Goal: Task Accomplishment & Management: Use online tool/utility

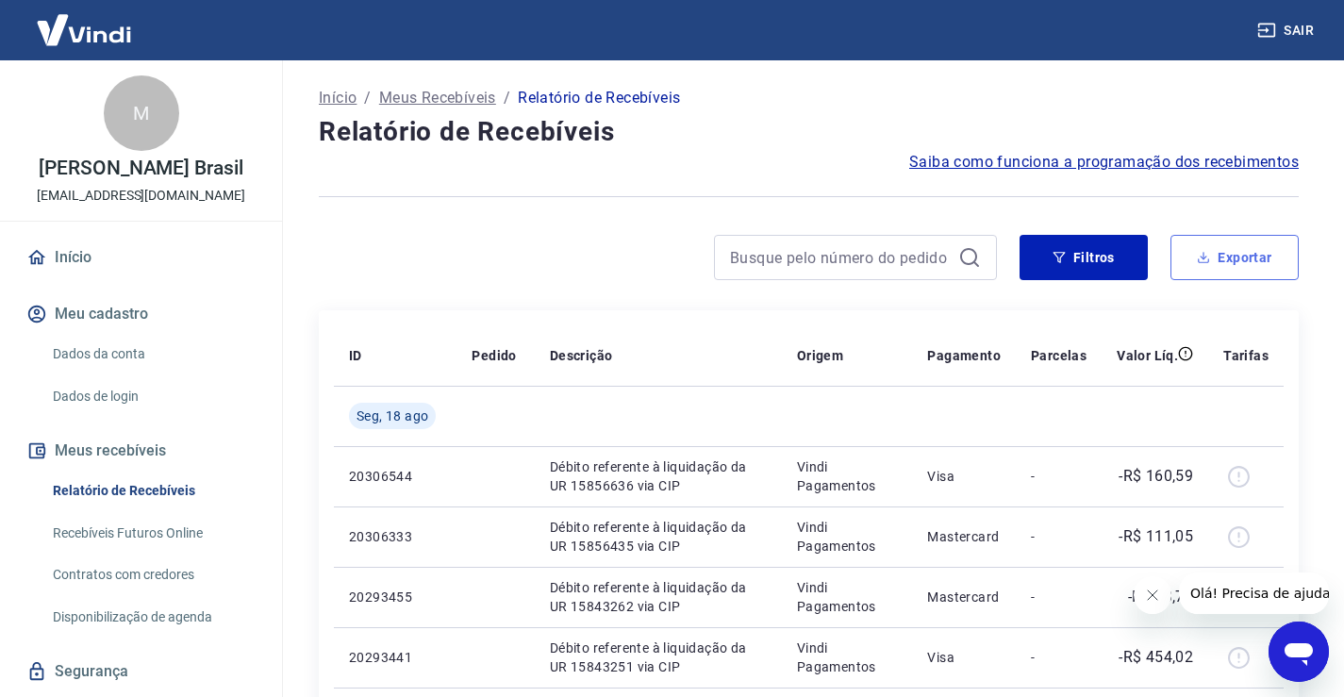
click at [1241, 256] on button "Exportar" at bounding box center [1235, 257] width 128 height 45
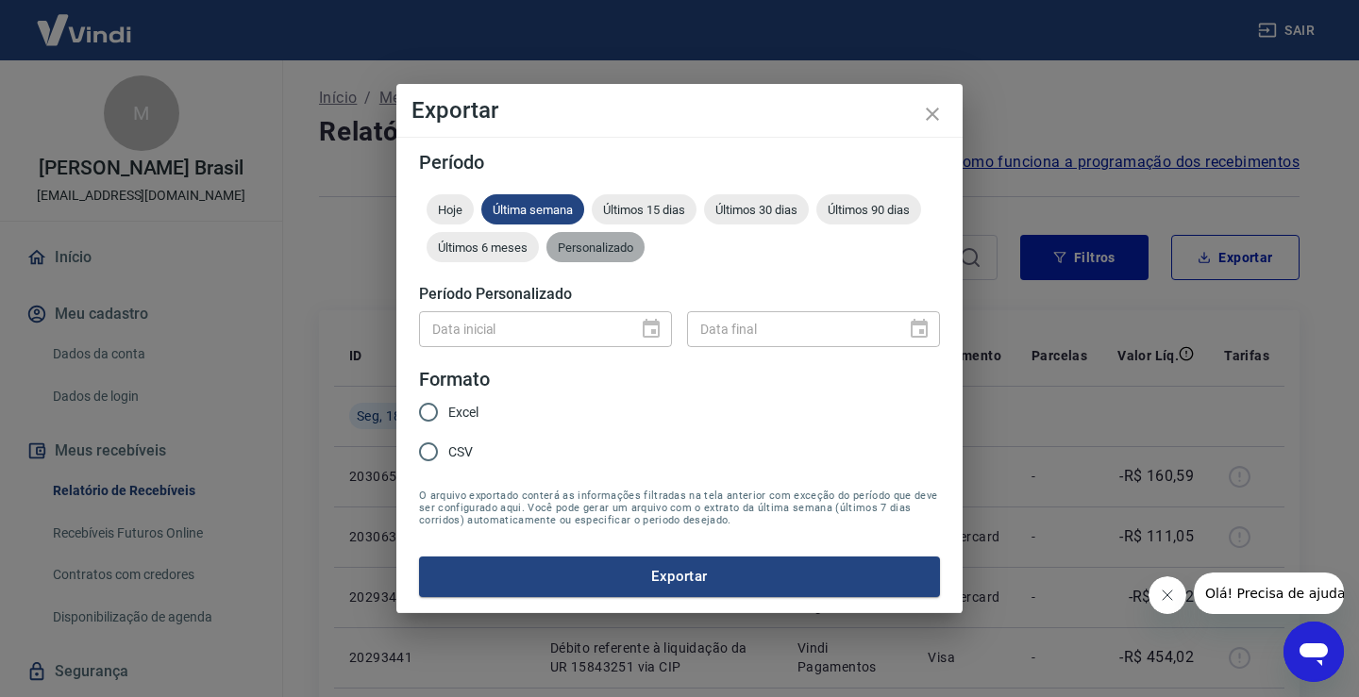
click at [600, 238] on div "Personalizado" at bounding box center [595, 247] width 98 height 30
click at [655, 325] on icon "Choose date" at bounding box center [651, 329] width 23 height 23
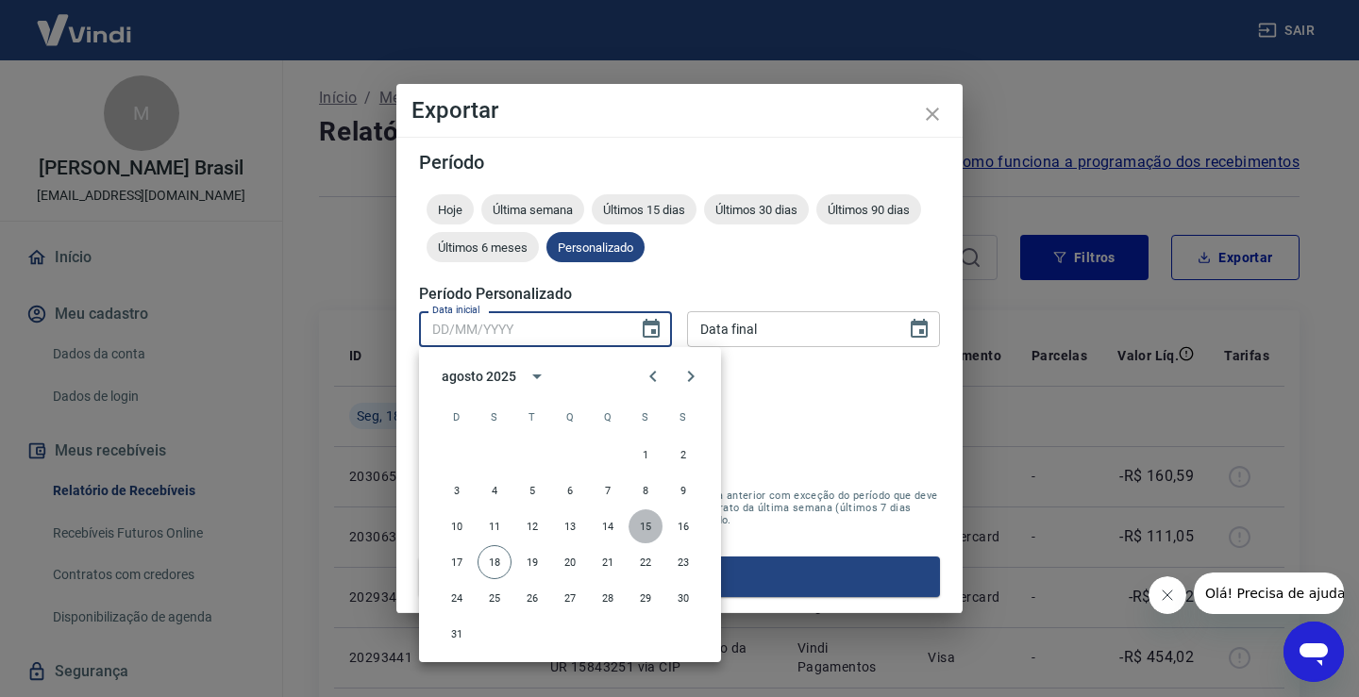
click at [651, 525] on button "15" at bounding box center [645, 526] width 34 height 34
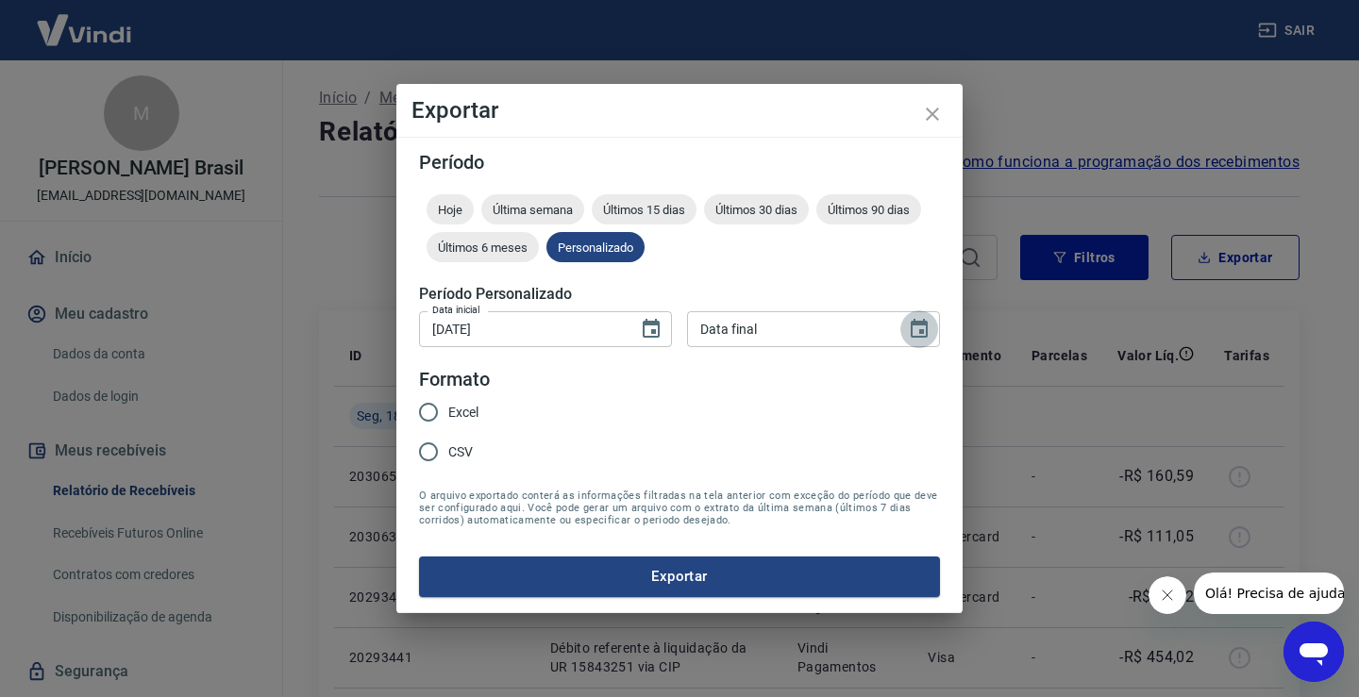
click at [925, 317] on button "Choose date" at bounding box center [919, 329] width 38 height 38
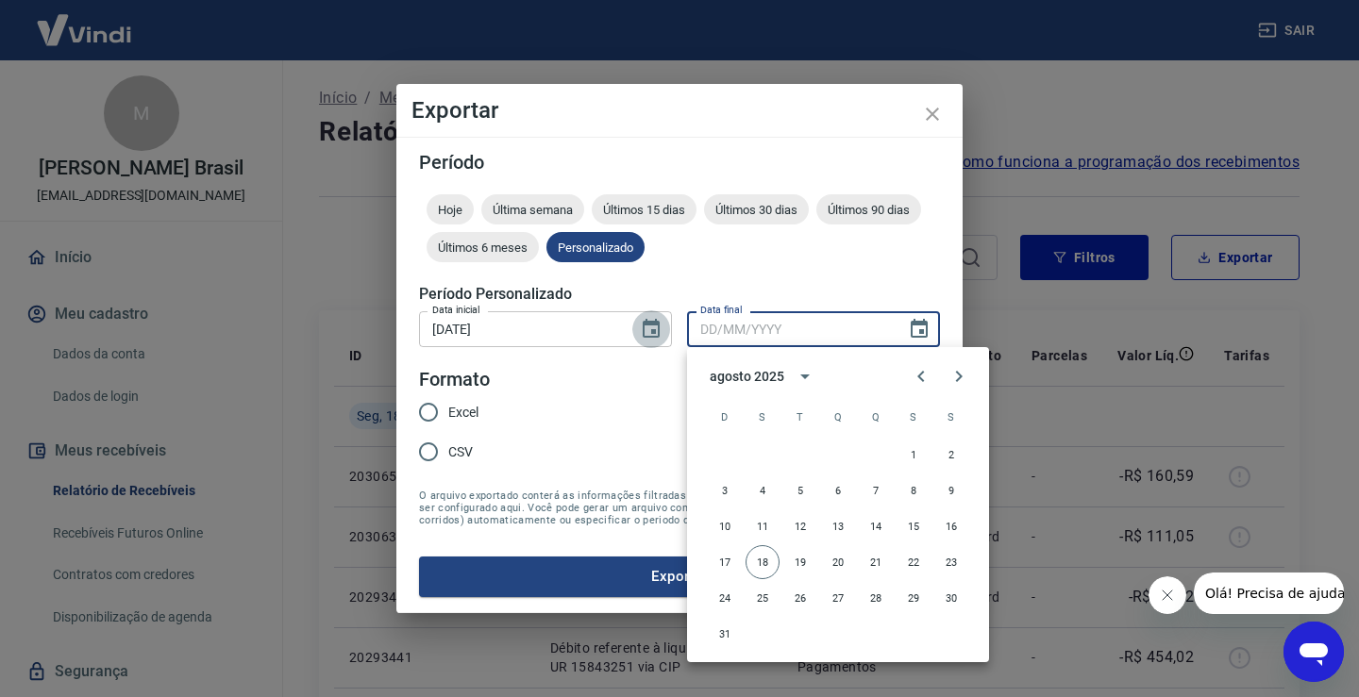
click at [652, 320] on icon "Choose date, selected date is 15 de ago de 2025" at bounding box center [651, 329] width 23 height 23
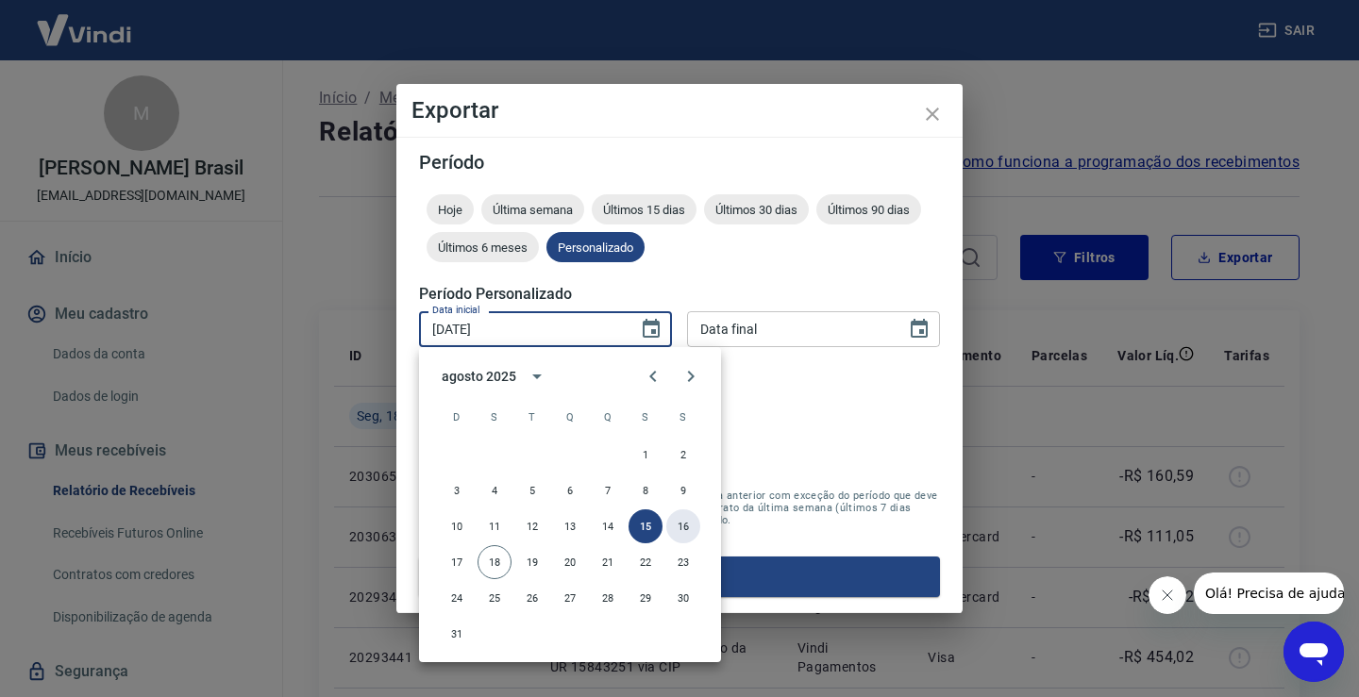
drag, startPoint x: 679, startPoint y: 513, endPoint x: 702, endPoint y: 505, distance: 24.2
click at [679, 514] on button "16" at bounding box center [683, 526] width 34 height 34
type input "[DATE]"
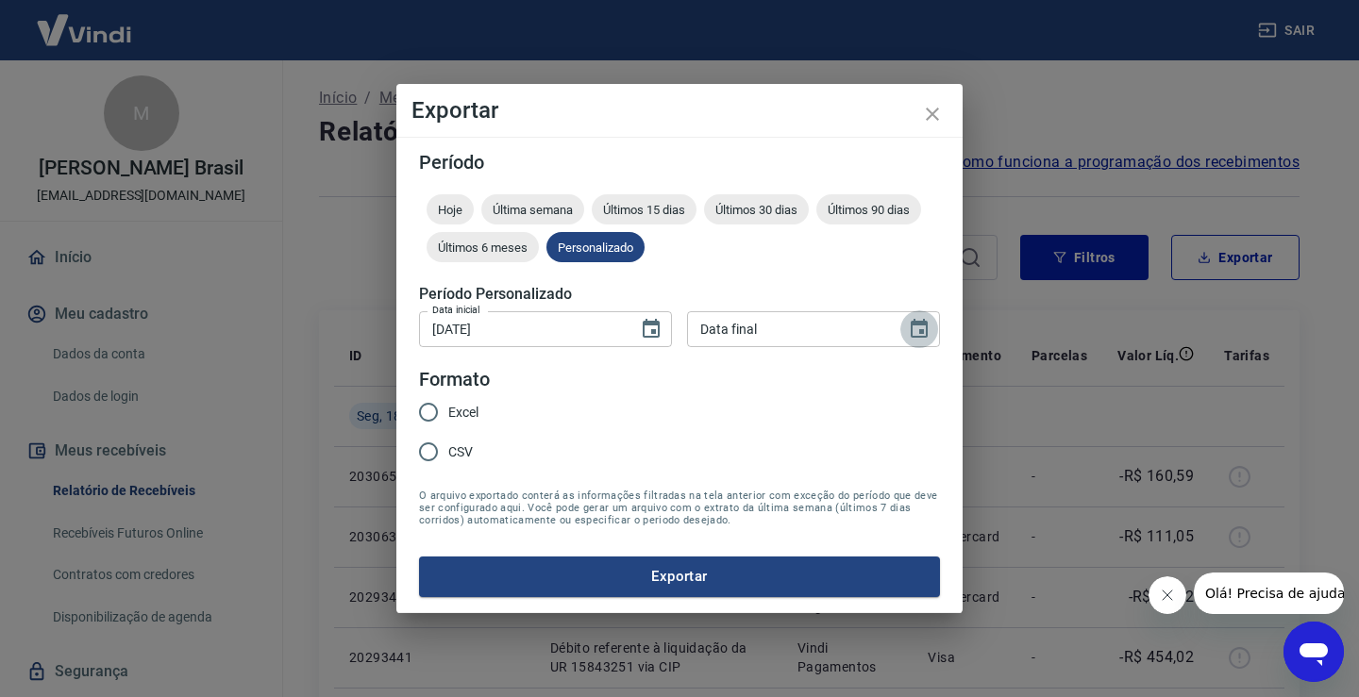
click at [915, 332] on icon "Choose date" at bounding box center [919, 329] width 23 height 23
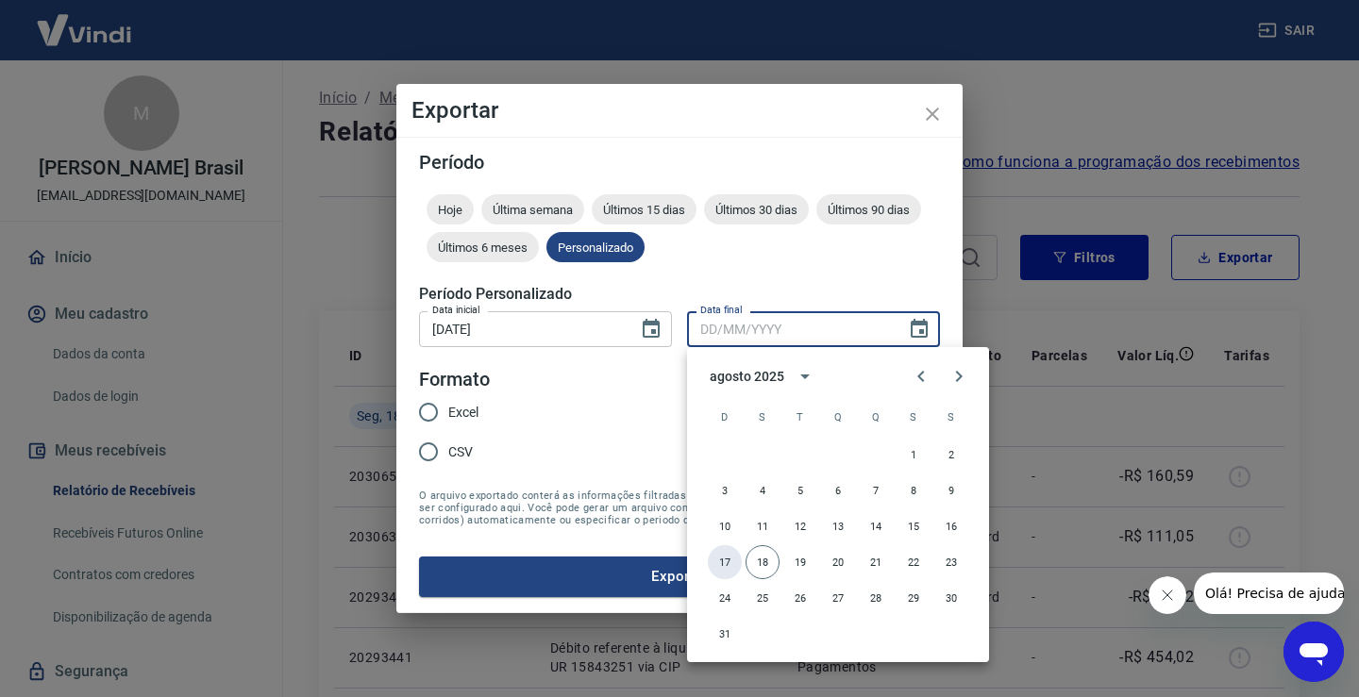
drag, startPoint x: 728, startPoint y: 580, endPoint x: 741, endPoint y: 581, distance: 12.3
click at [736, 581] on div "1 2 3 4 5 6 7 8 9 10 11 12 13 14 15 16 17 18 19 20 21 22 23 24 25 26 27 28 29 3…" at bounding box center [838, 544] width 302 height 217
click at [773, 560] on button "18" at bounding box center [762, 562] width 34 height 34
type input "[DATE]"
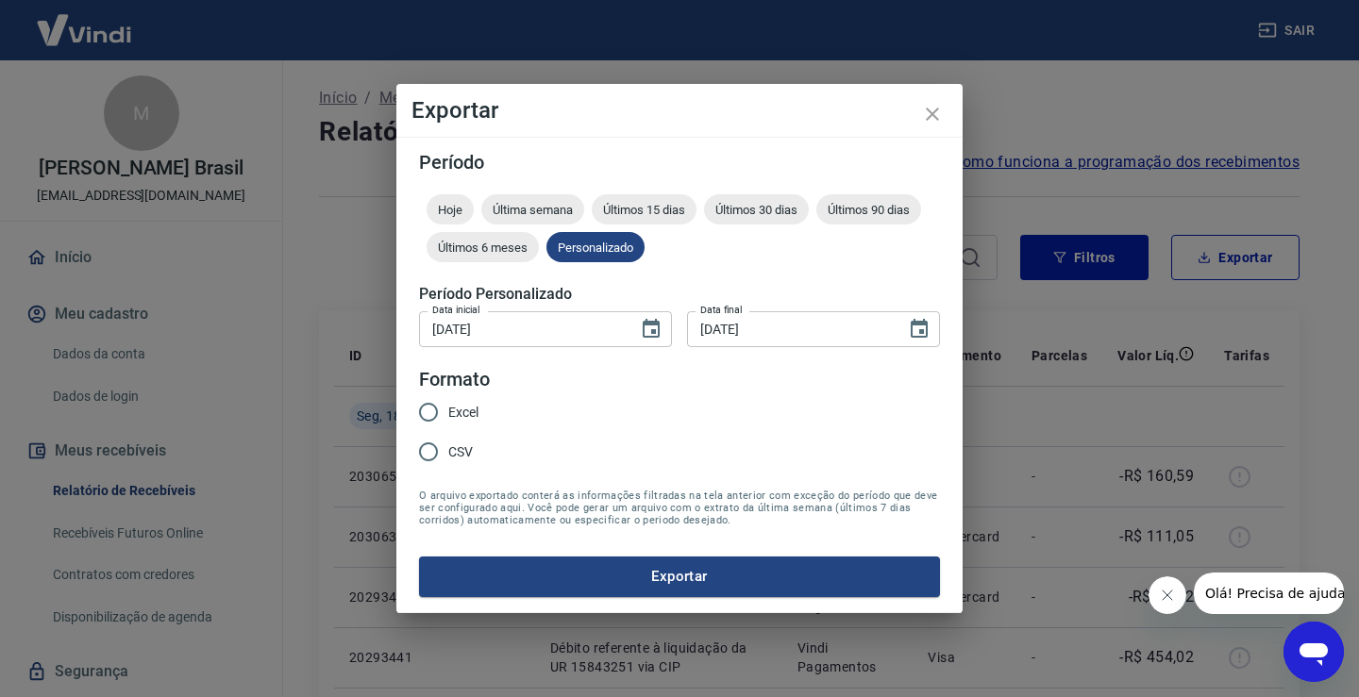
click at [459, 418] on span "Excel" at bounding box center [463, 413] width 30 height 20
click at [448, 418] on input "Excel" at bounding box center [429, 412] width 40 height 40
radio input "true"
click at [646, 583] on button "Exportar" at bounding box center [679, 577] width 521 height 40
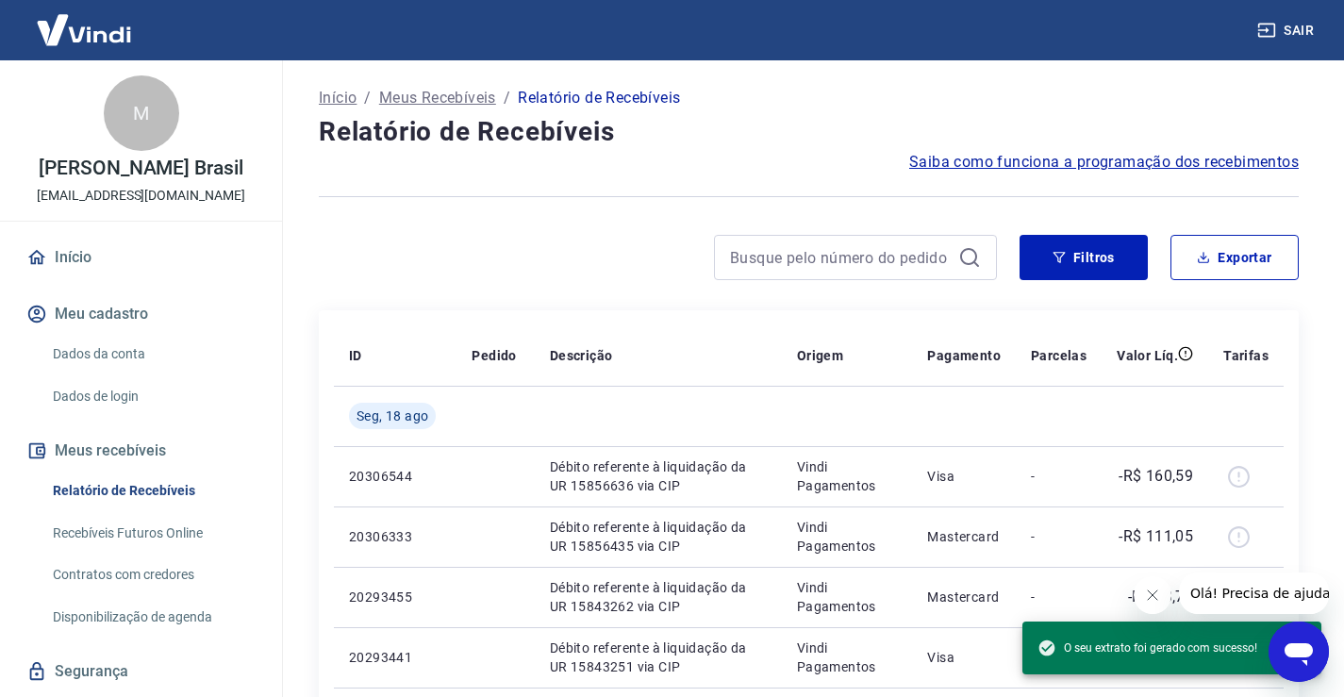
click at [467, 288] on div "Filtros Exportar" at bounding box center [809, 265] width 980 height 60
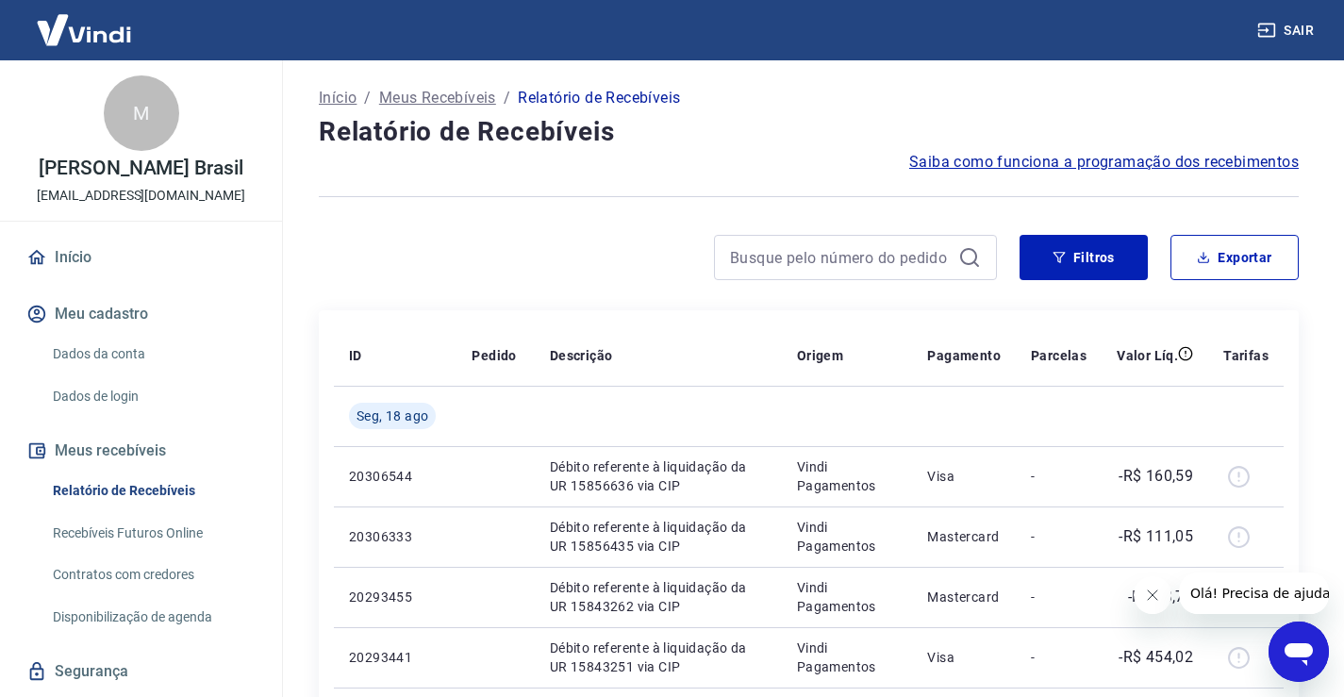
click at [435, 242] on div at bounding box center [658, 257] width 678 height 45
